Goal: Information Seeking & Learning: Learn about a topic

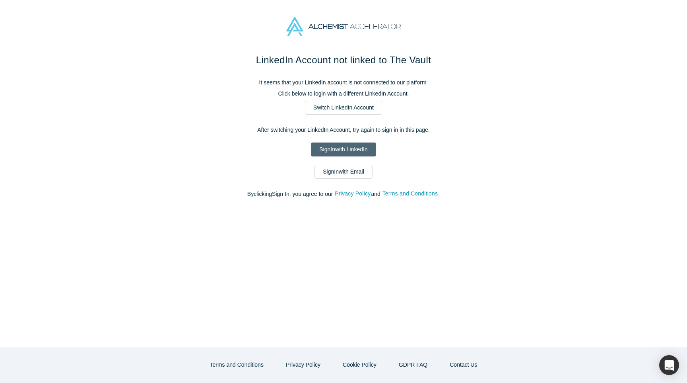
click at [347, 152] on link "Sign In with LinkedIn" at bounding box center [343, 149] width 65 height 14
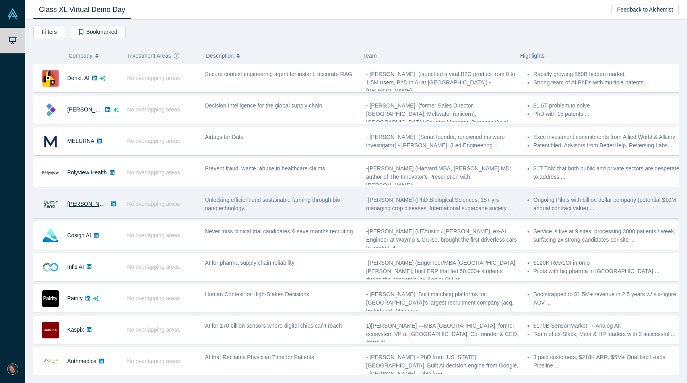
click at [87, 206] on link "[PERSON_NAME]" at bounding box center [90, 203] width 46 height 6
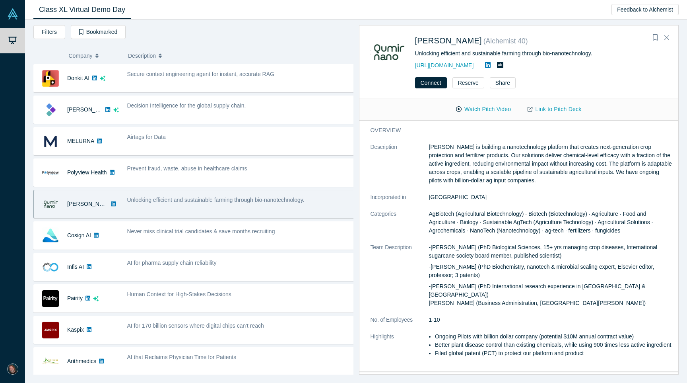
click at [48, 204] on img at bounding box center [50, 204] width 17 height 17
click at [242, 197] on span "Unlocking efficient and sustainable farming through bio-nanotechnology." at bounding box center [215, 199] width 177 height 6
click at [330, 191] on div "Unlocking efficient and sustainable farming through bio-nanotechnology." at bounding box center [241, 203] width 236 height 25
click at [487, 110] on button "Watch Pitch Video" at bounding box center [484, 109] width 72 height 14
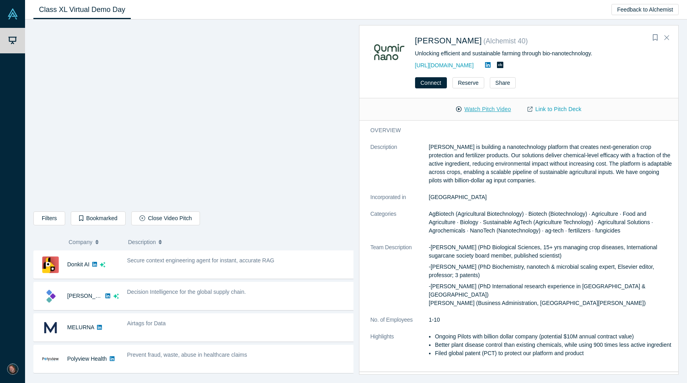
click at [487, 110] on button "Watch Pitch Video" at bounding box center [484, 109] width 72 height 14
click at [551, 108] on link "Link to Pitch Deck" at bounding box center [554, 109] width 70 height 14
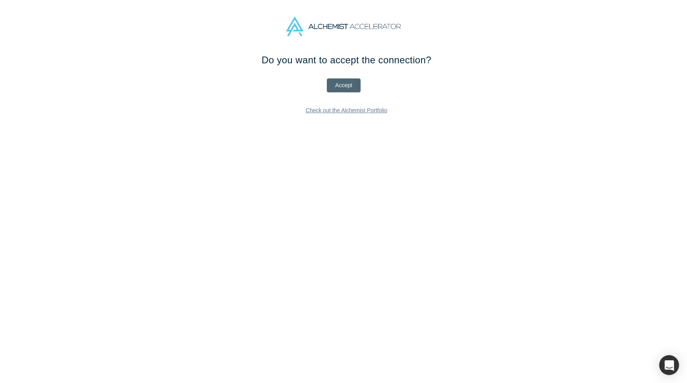
click at [347, 82] on button "Accept" at bounding box center [344, 85] width 34 height 14
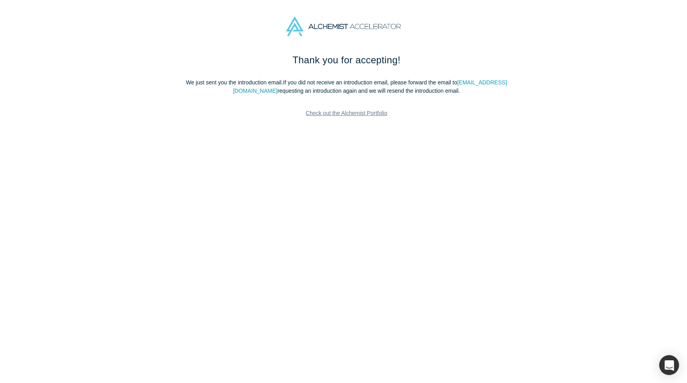
click at [342, 87] on p "We just sent you the introduction email. If you did not receive an introduction…" at bounding box center [347, 86] width 334 height 17
